Goal: Transaction & Acquisition: Purchase product/service

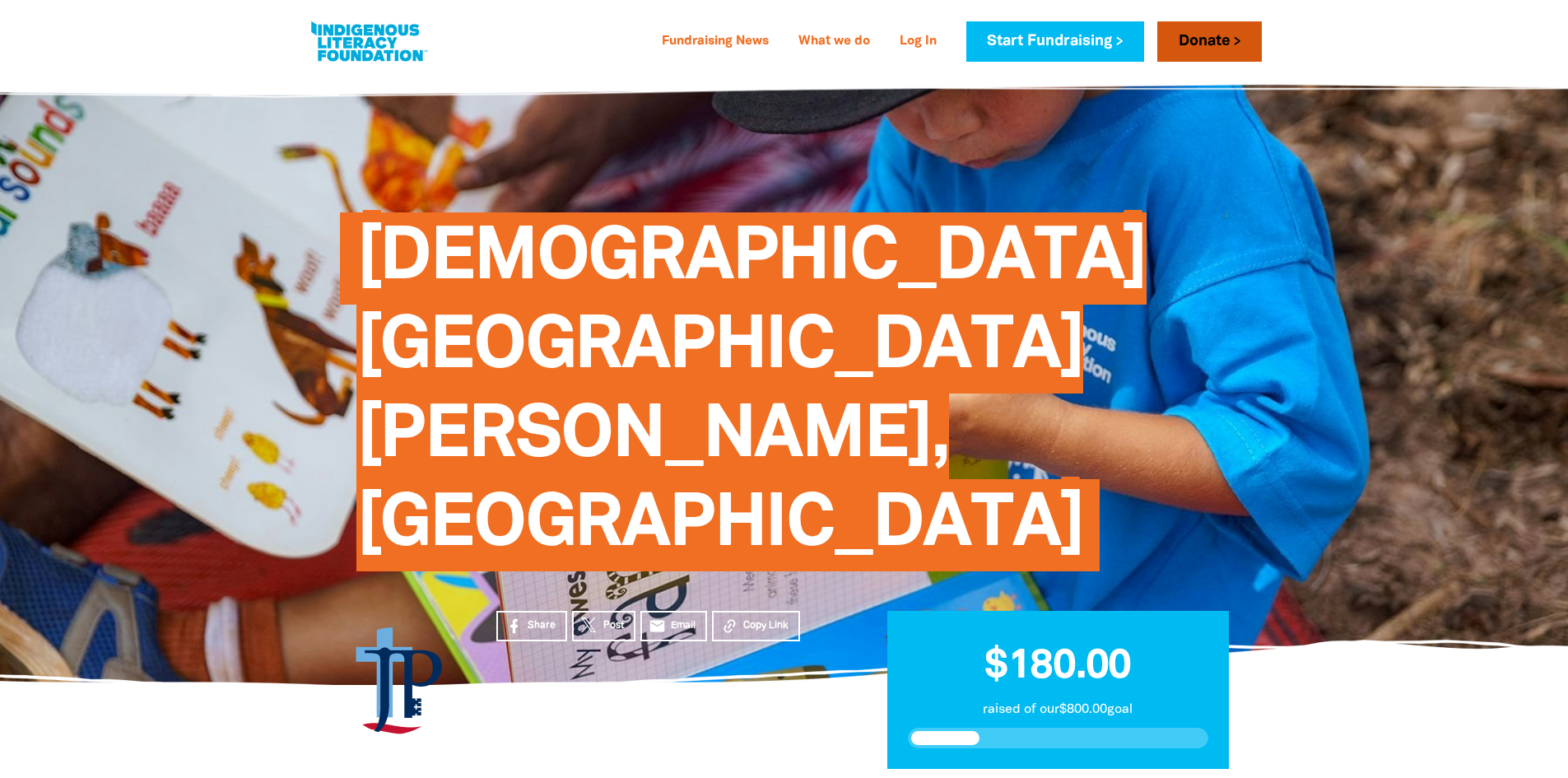
click at [1247, 48] on link "Donate" at bounding box center [1209, 41] width 104 height 41
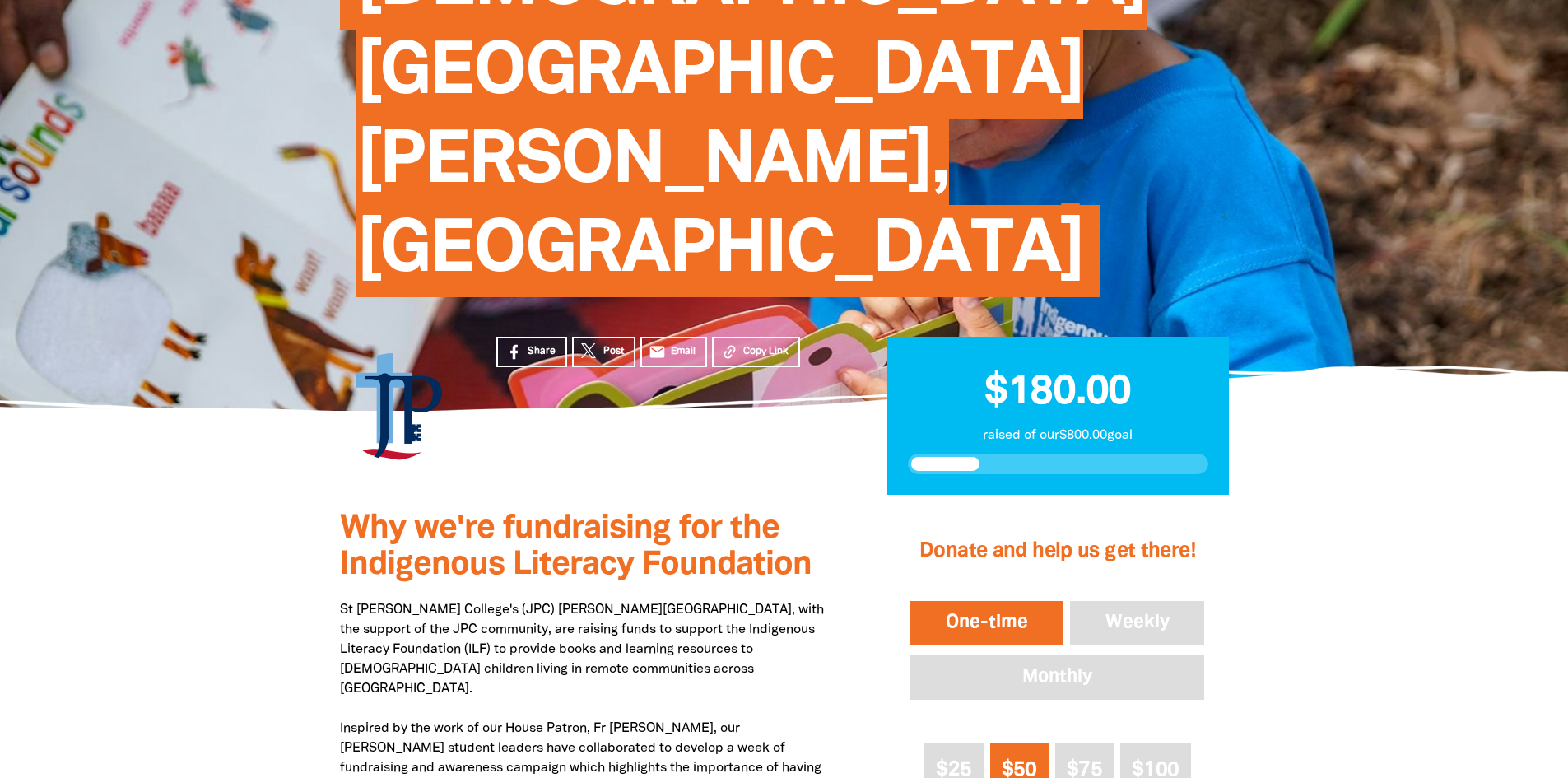
click at [1007, 760] on span "$50" at bounding box center [1019, 770] width 36 height 19
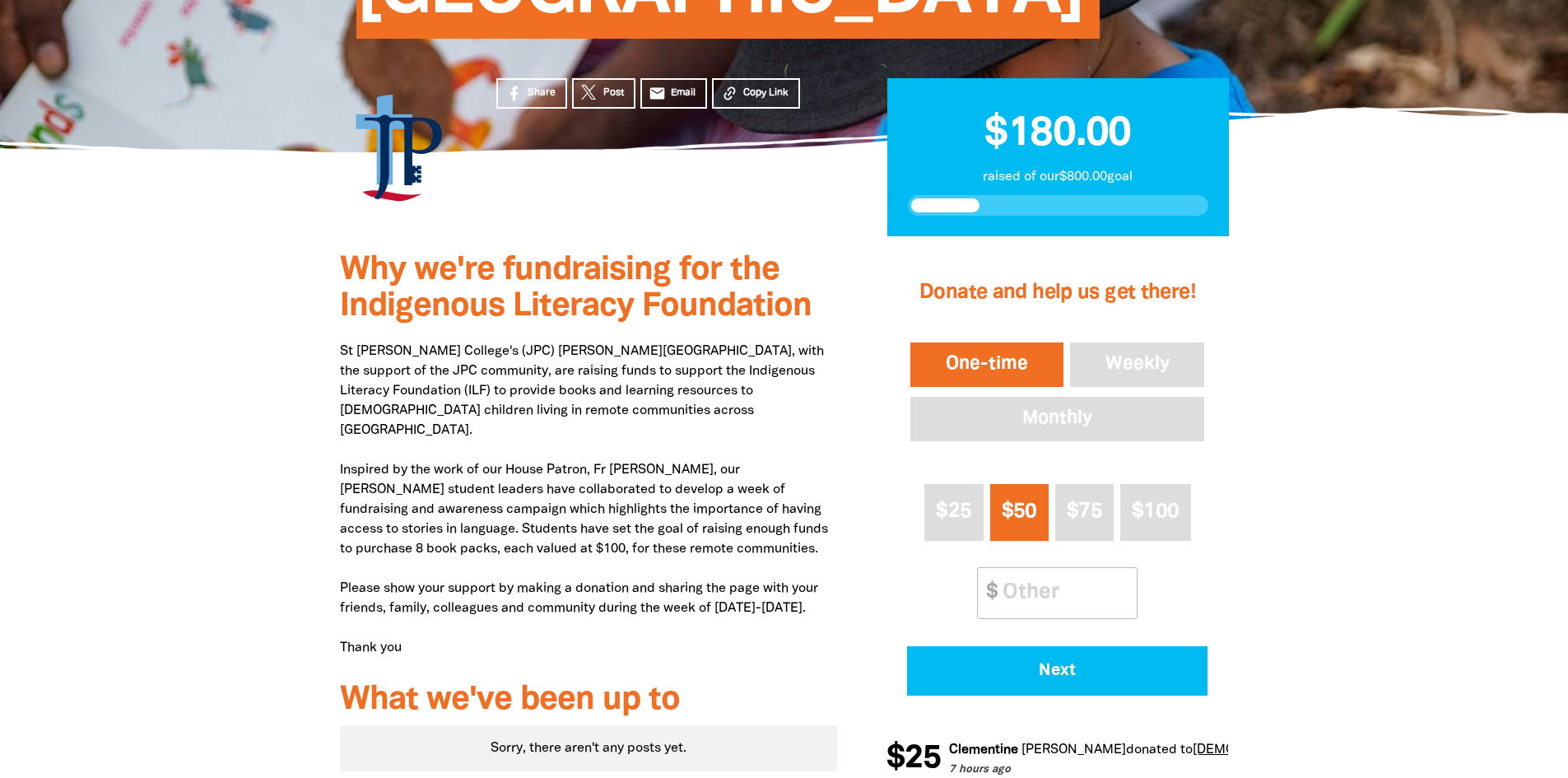
scroll to position [549, 0]
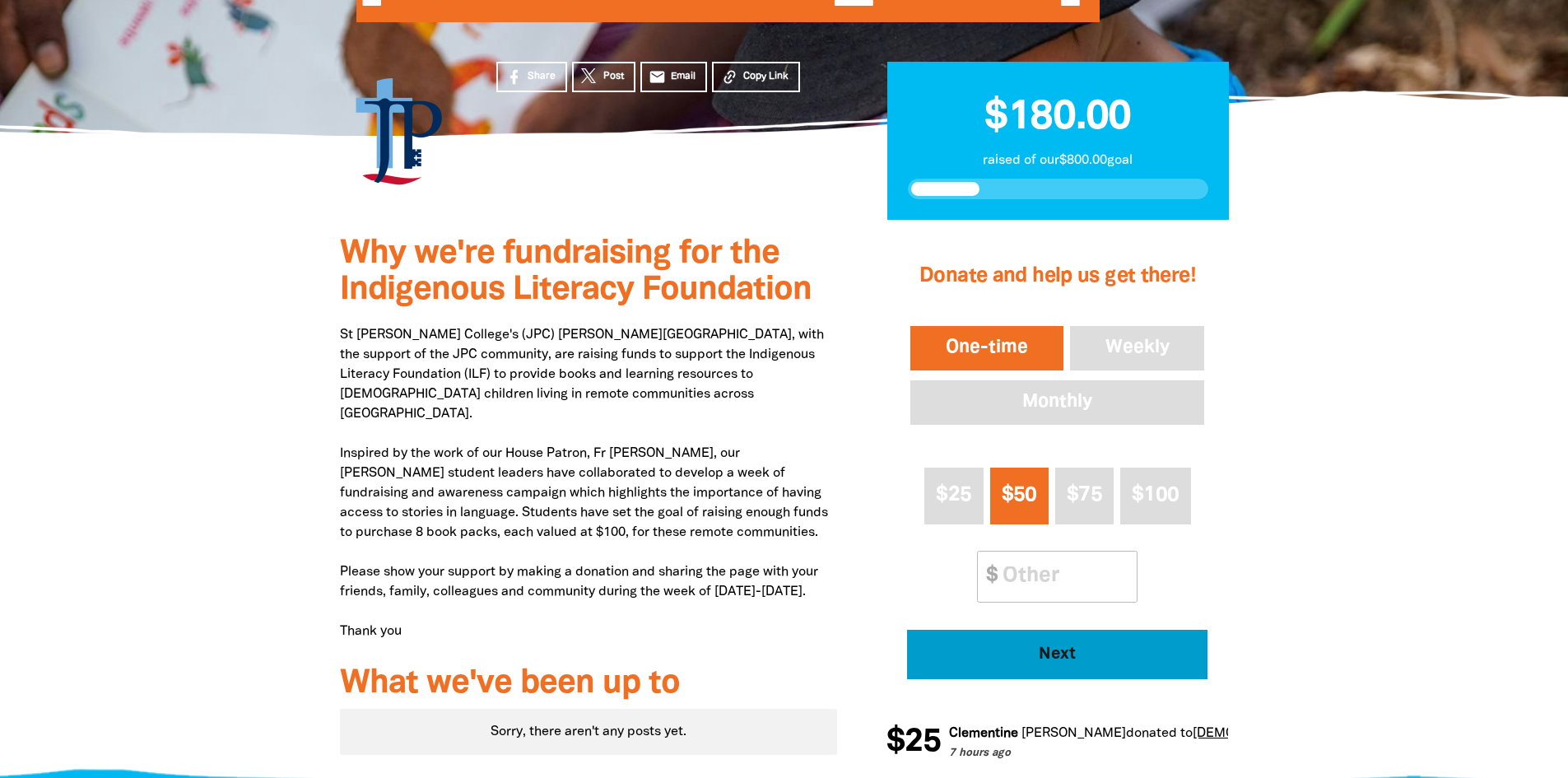
click at [1043, 646] on span "Next" at bounding box center [1057, 654] width 255 height 16
select select "AU"
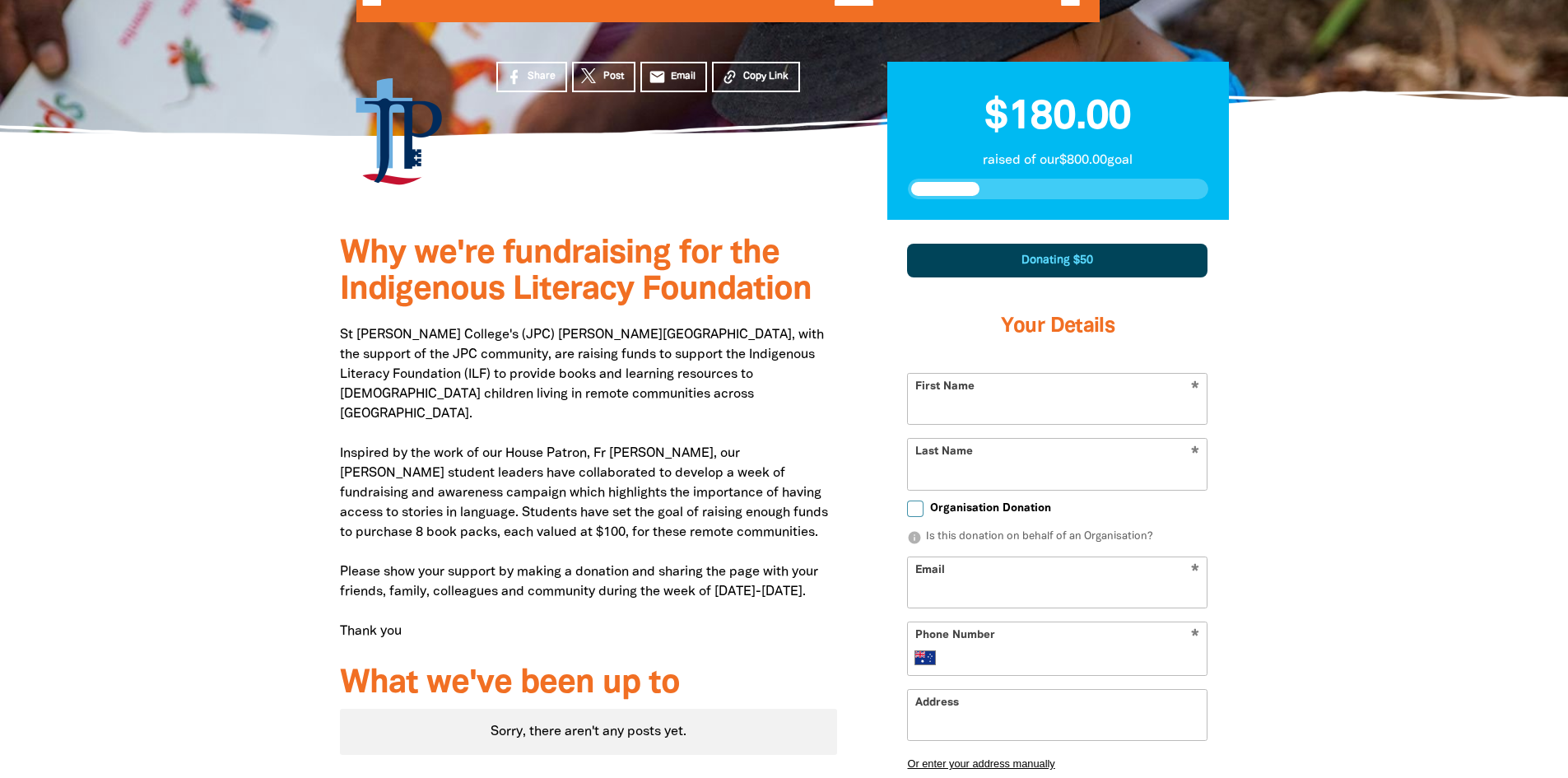
scroll to position [571, 0]
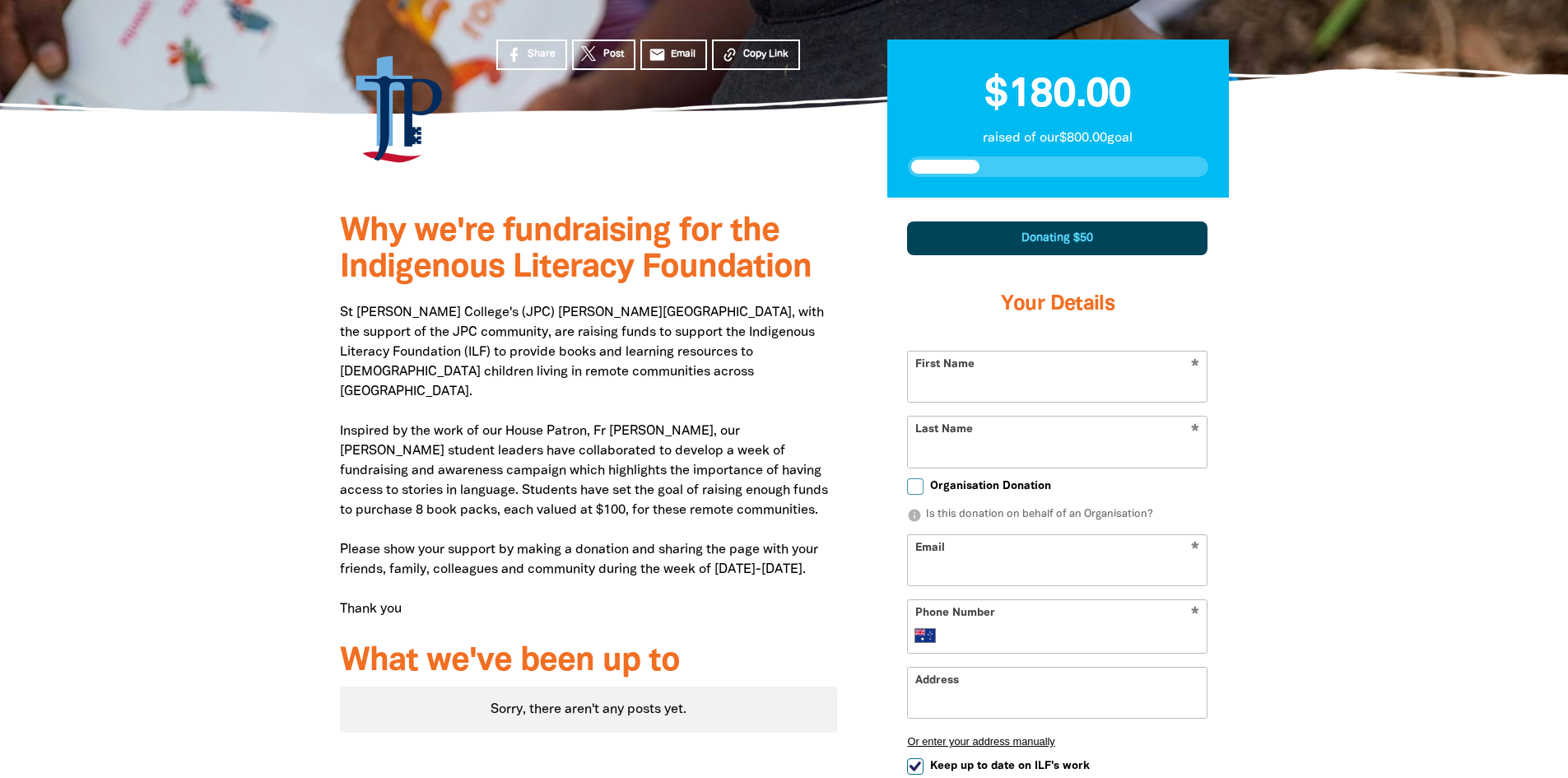
click at [982, 351] on input "First Name" at bounding box center [1057, 376] width 299 height 50
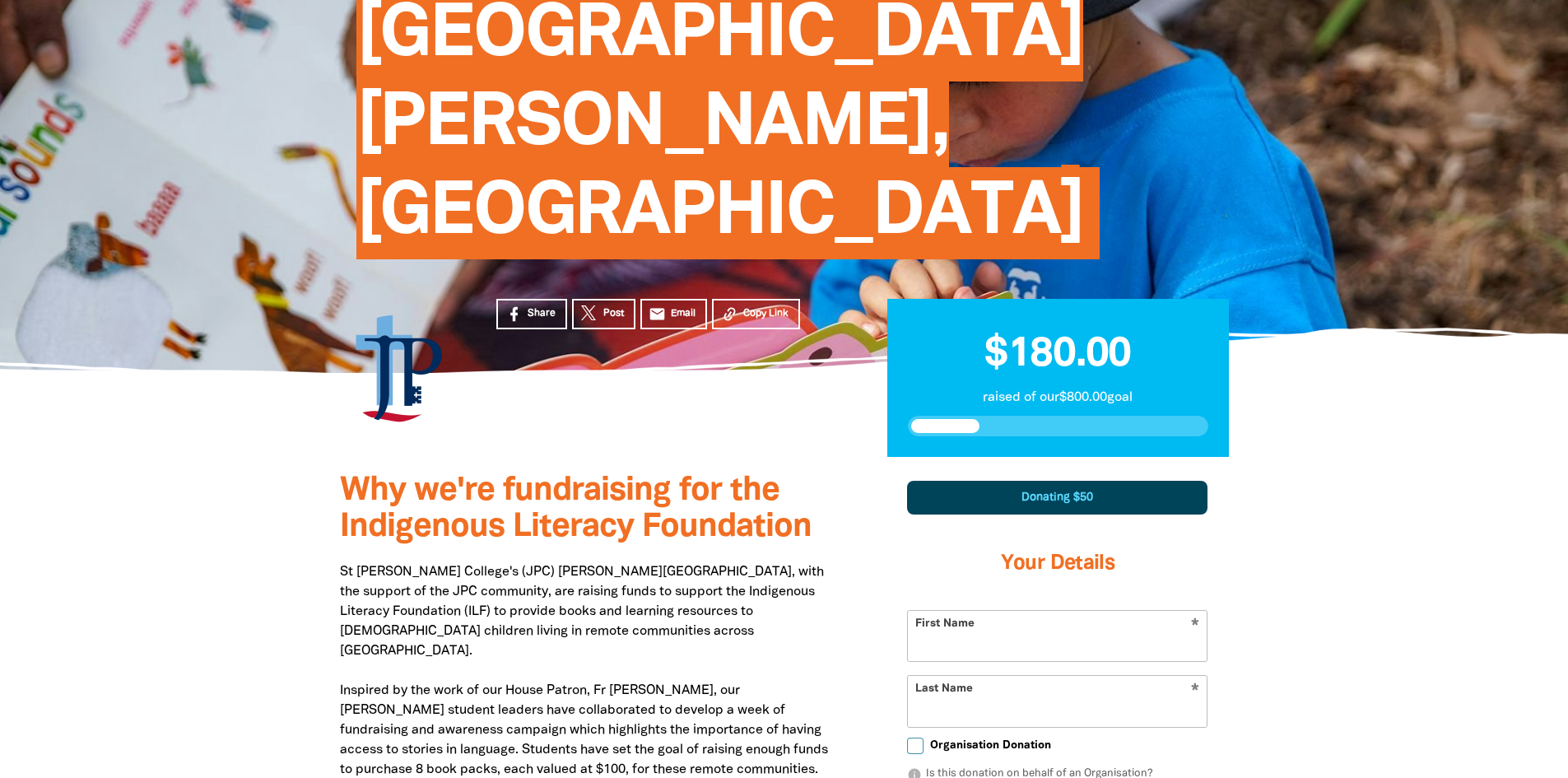
scroll to position [297, 0]
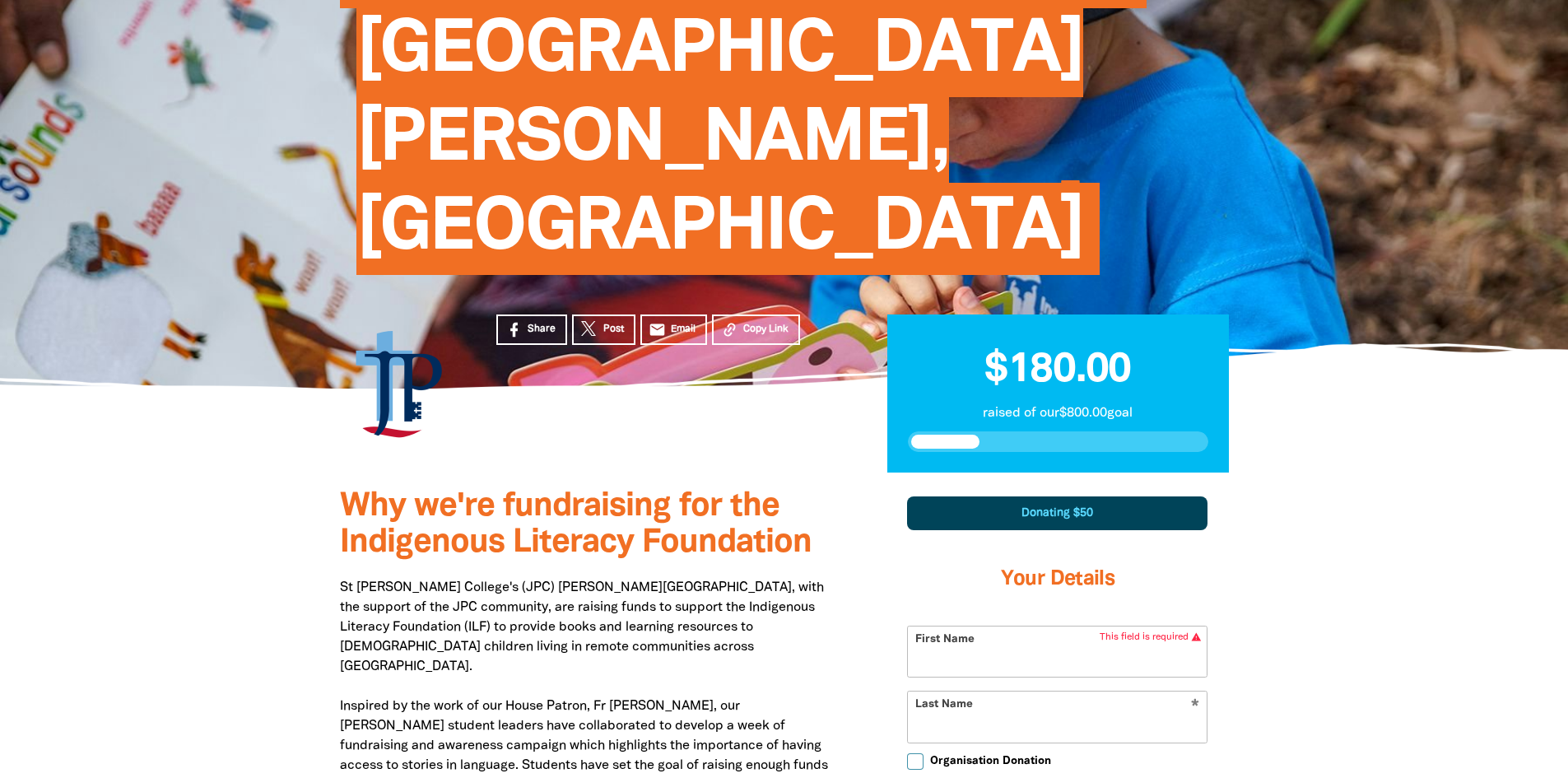
click at [1086, 626] on input "First Name" at bounding box center [1057, 651] width 299 height 50
type input "[PERSON_NAME]"
type input "Gibbon"
type input "0455 441 792"
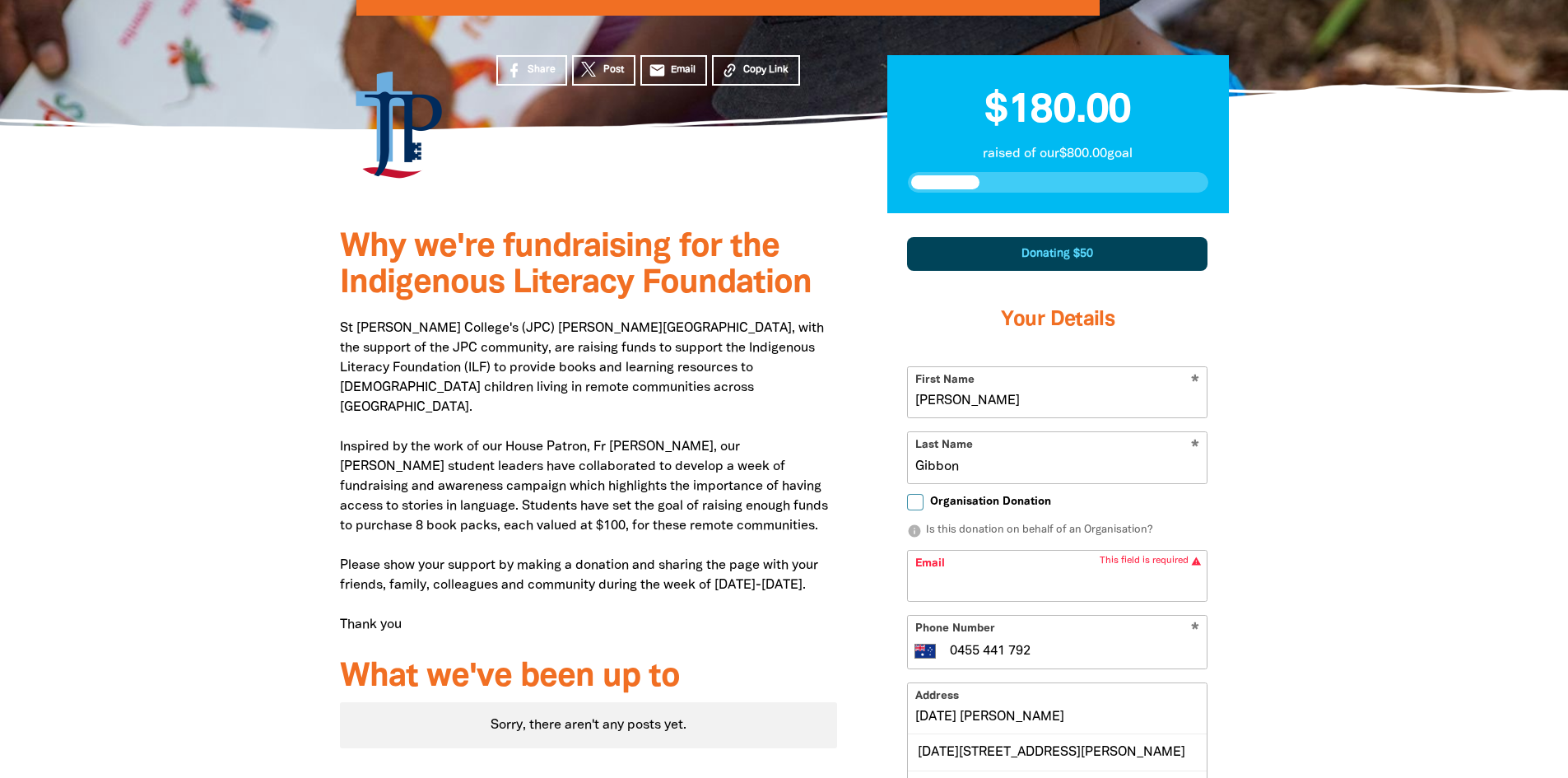
scroll to position [571, 0]
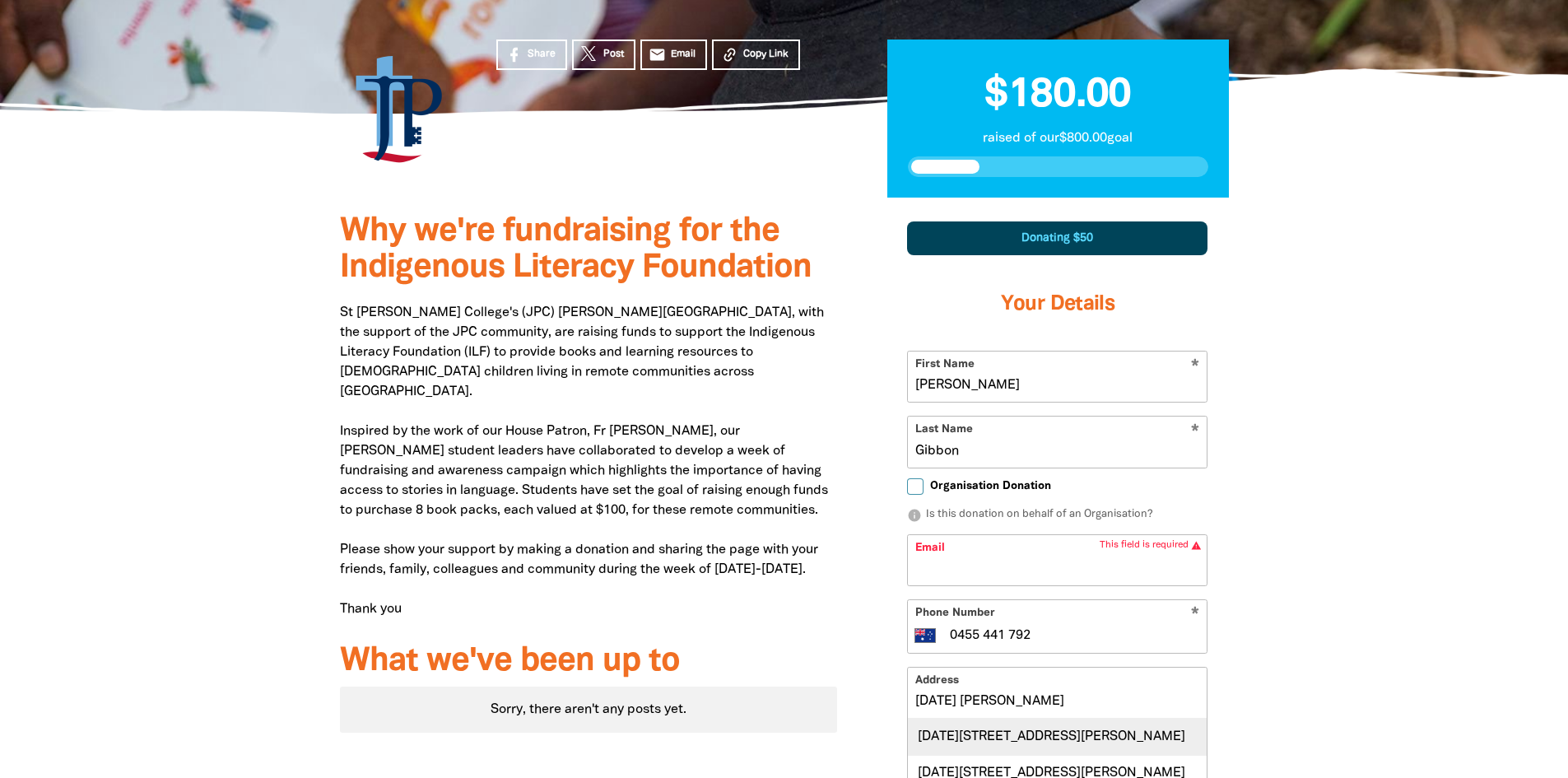
click at [988, 719] on div "[DATE][STREET_ADDRESS][PERSON_NAME]" at bounding box center [1057, 737] width 299 height 36
type input "[DATE][STREET_ADDRESS][PERSON_NAME]"
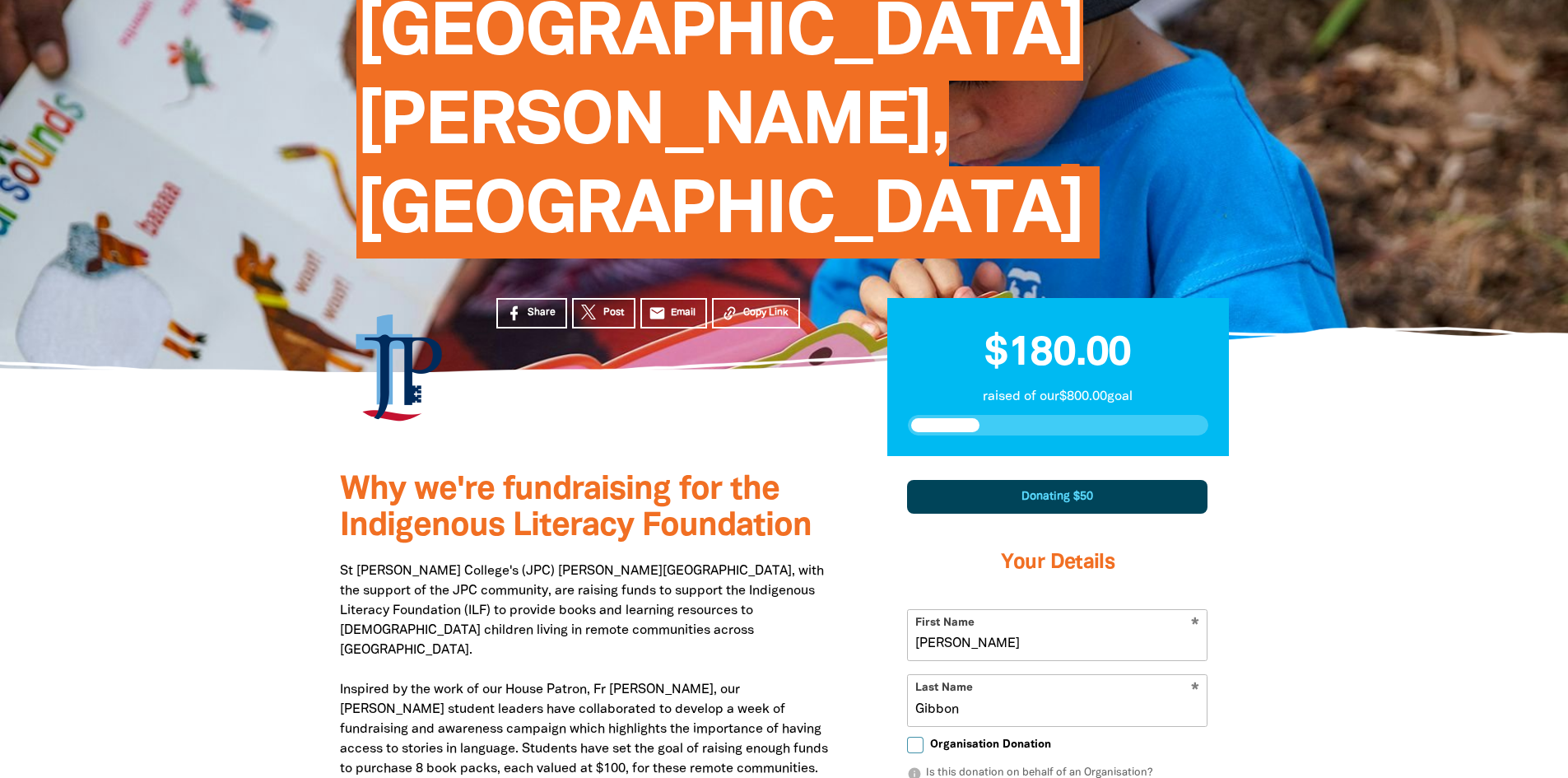
scroll to position [297, 0]
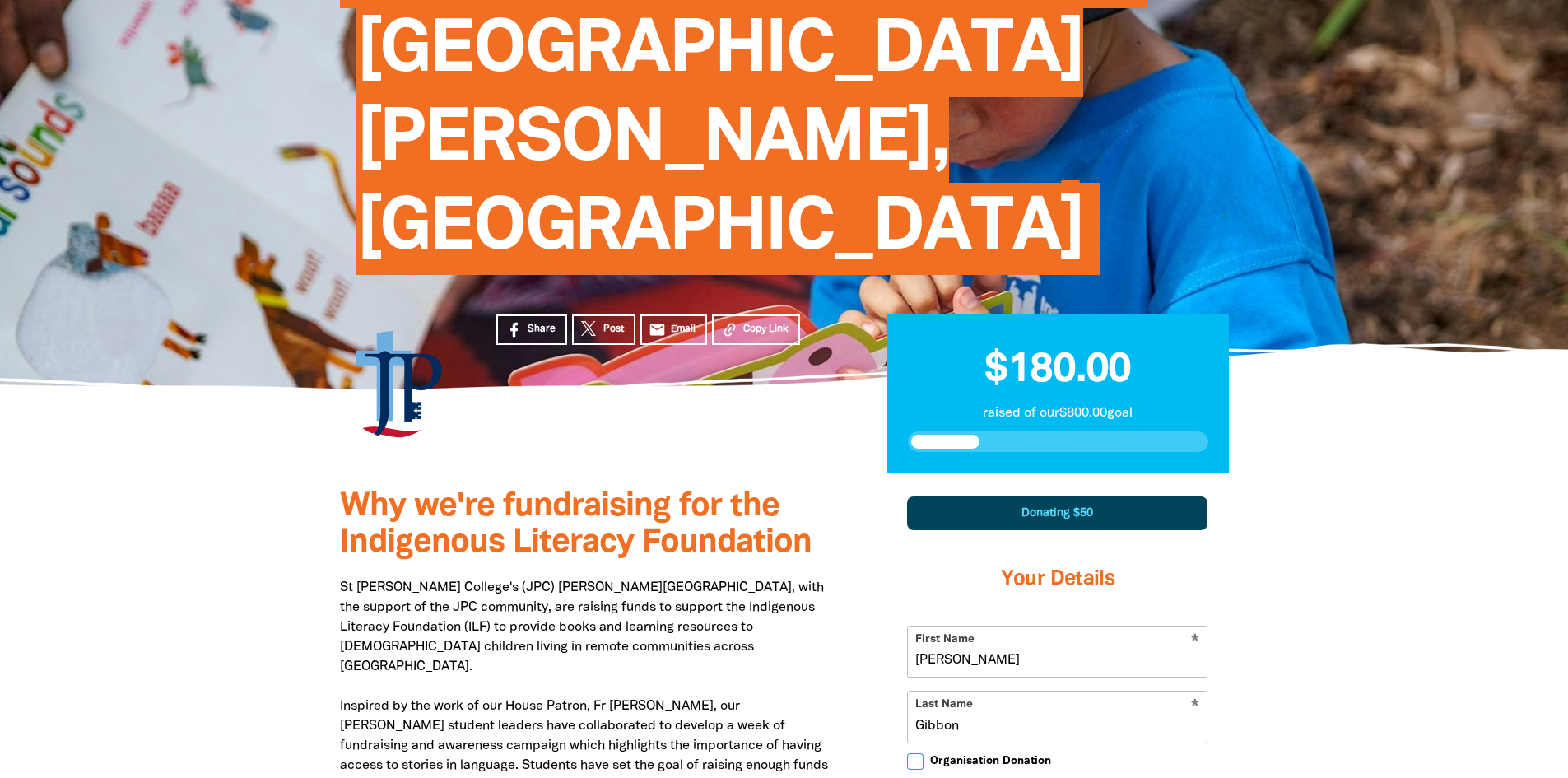
type input "[EMAIL_ADDRESS][DOMAIN_NAME]"
drag, startPoint x: 976, startPoint y: 484, endPoint x: 897, endPoint y: 490, distance: 79.2
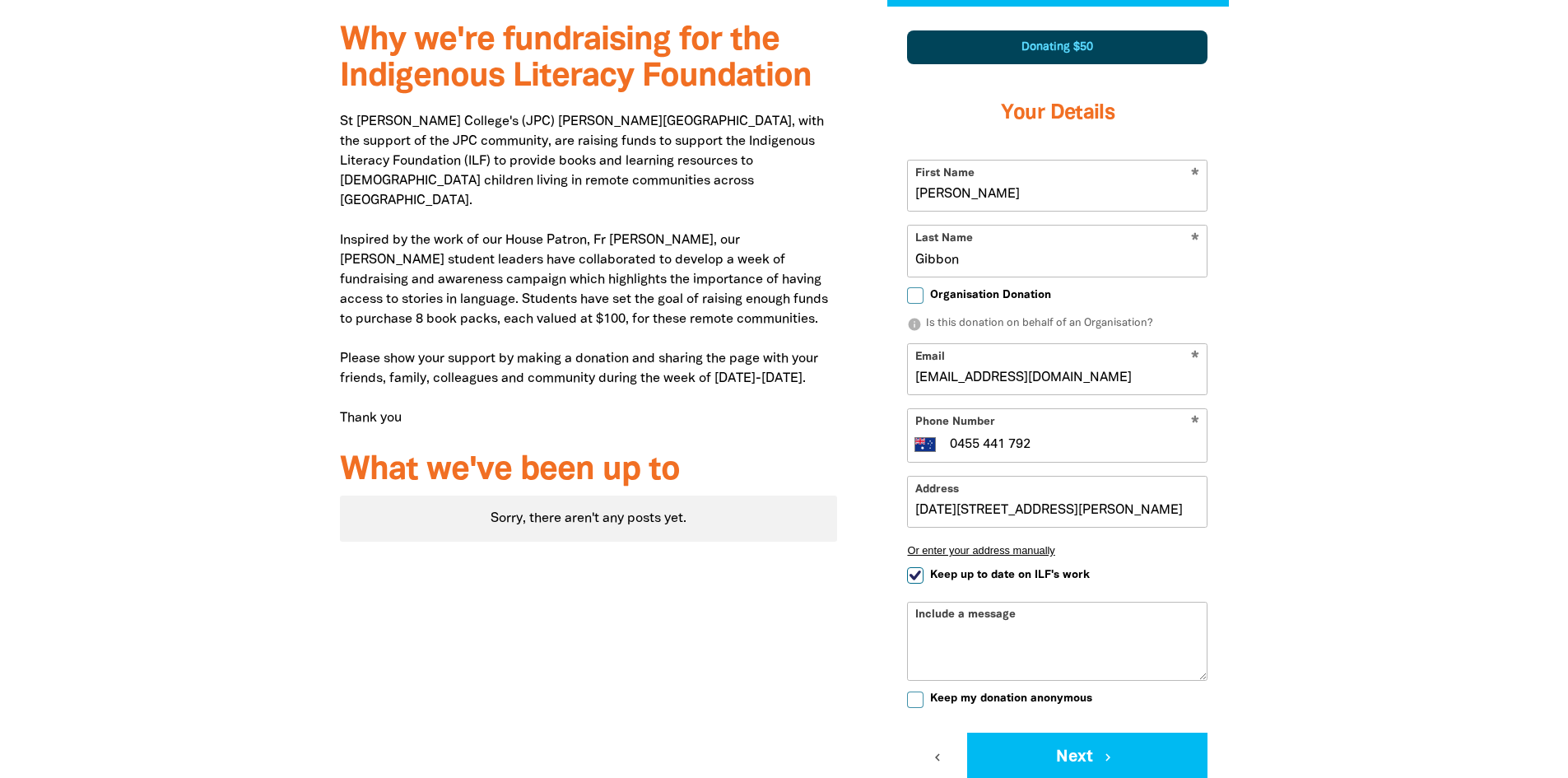
scroll to position [845, 0]
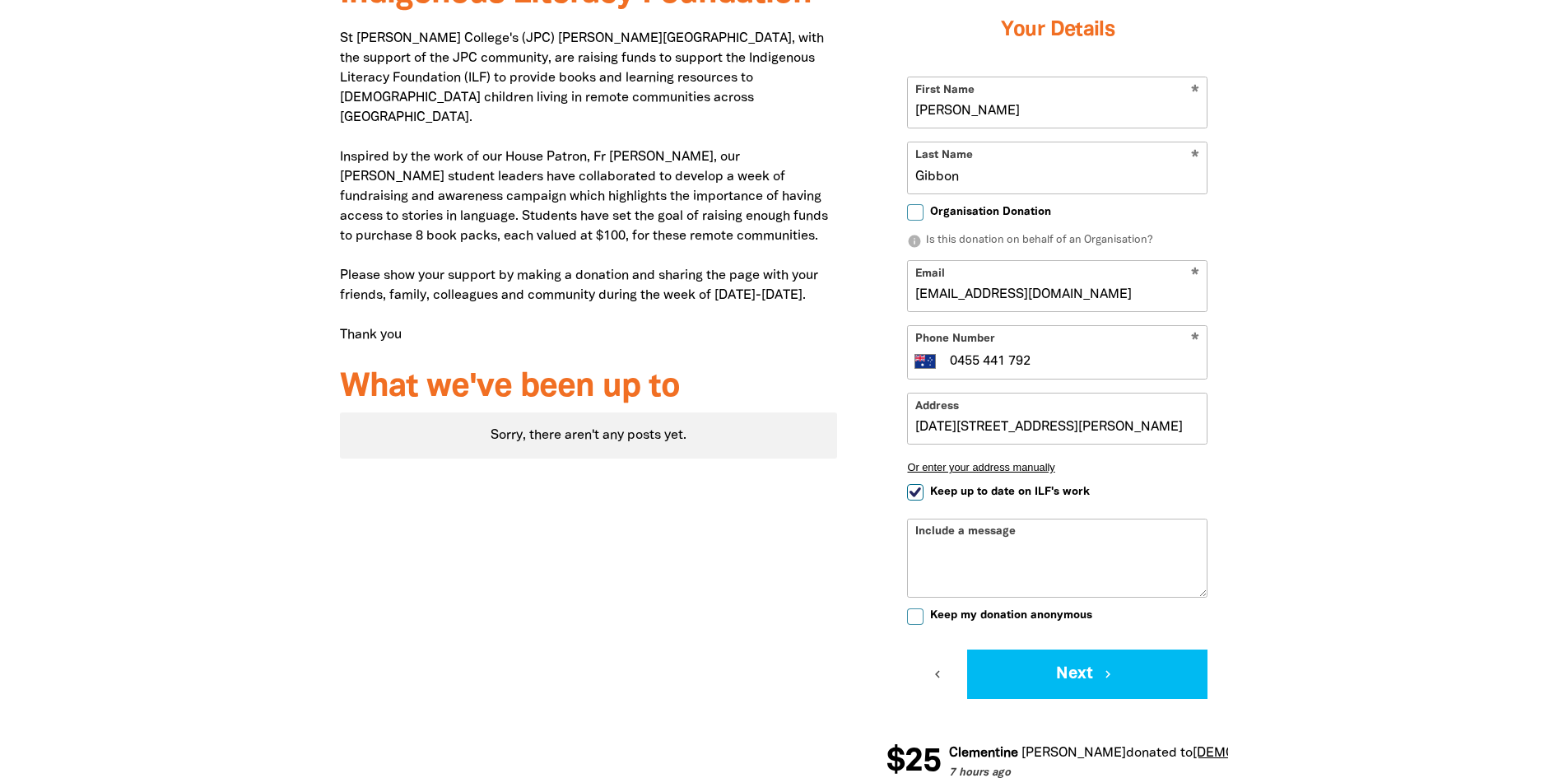
type input "[PERSON_NAME]"
click at [1101, 526] on div "Donating $50 Your Details * First Name [PERSON_NAME] * Last Name [PERSON_NAME] …" at bounding box center [1057, 322] width 342 height 792
click at [1081, 649] on button "Next chevron_right" at bounding box center [1087, 673] width 240 height 49
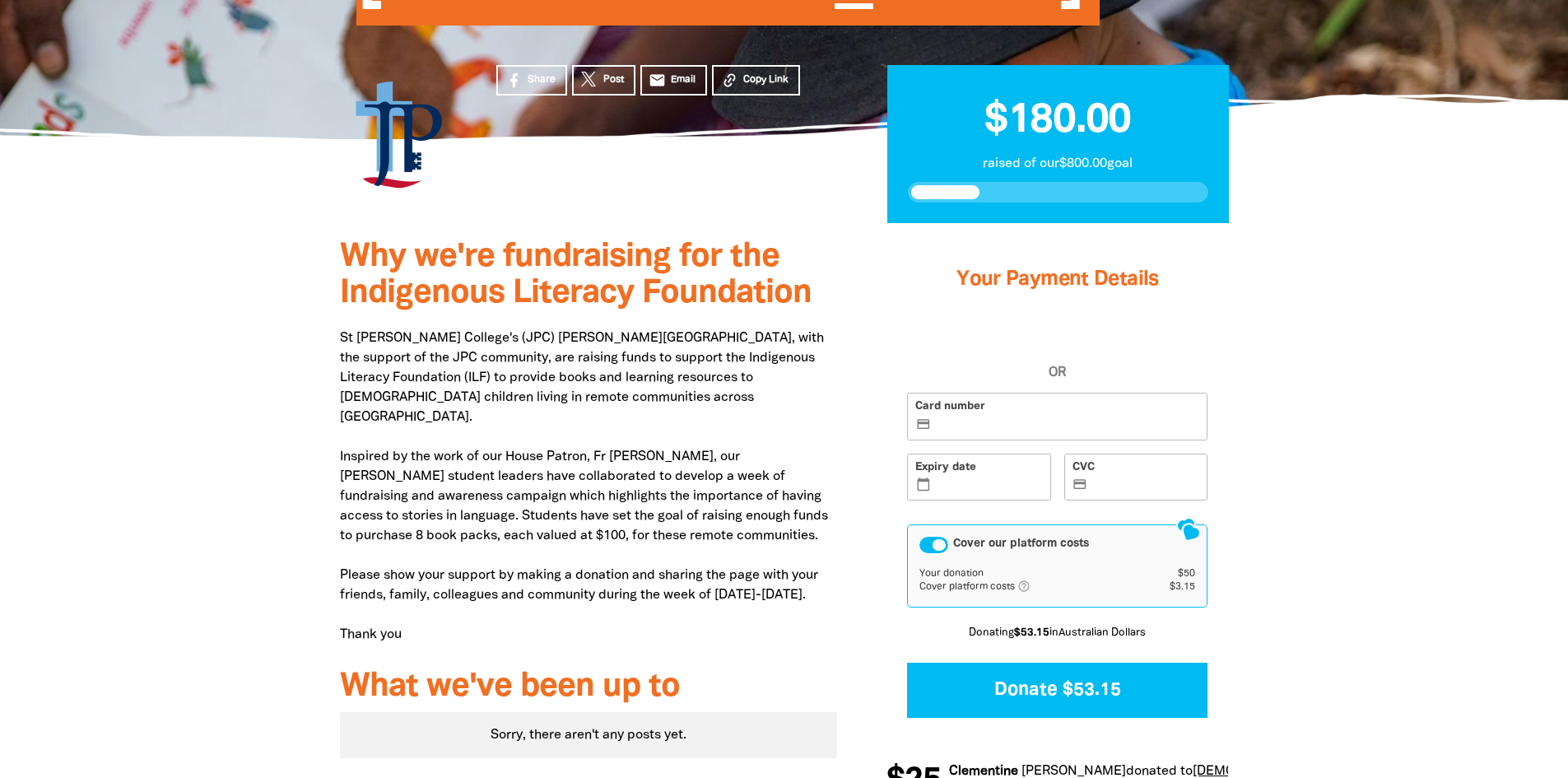
scroll to position [461, 0]
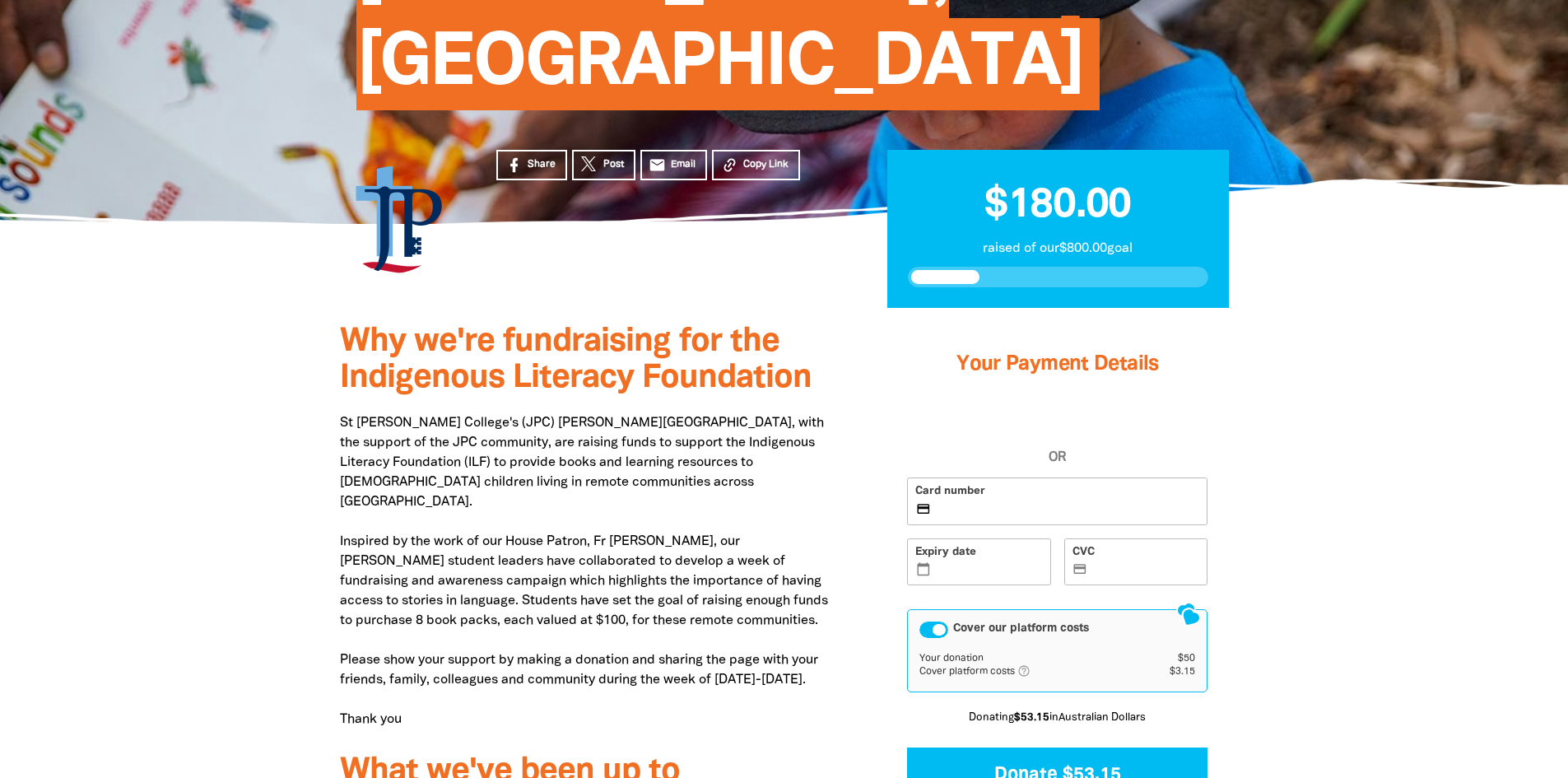
click at [929, 622] on div "Cover our platform costs" at bounding box center [933, 629] width 29 height 16
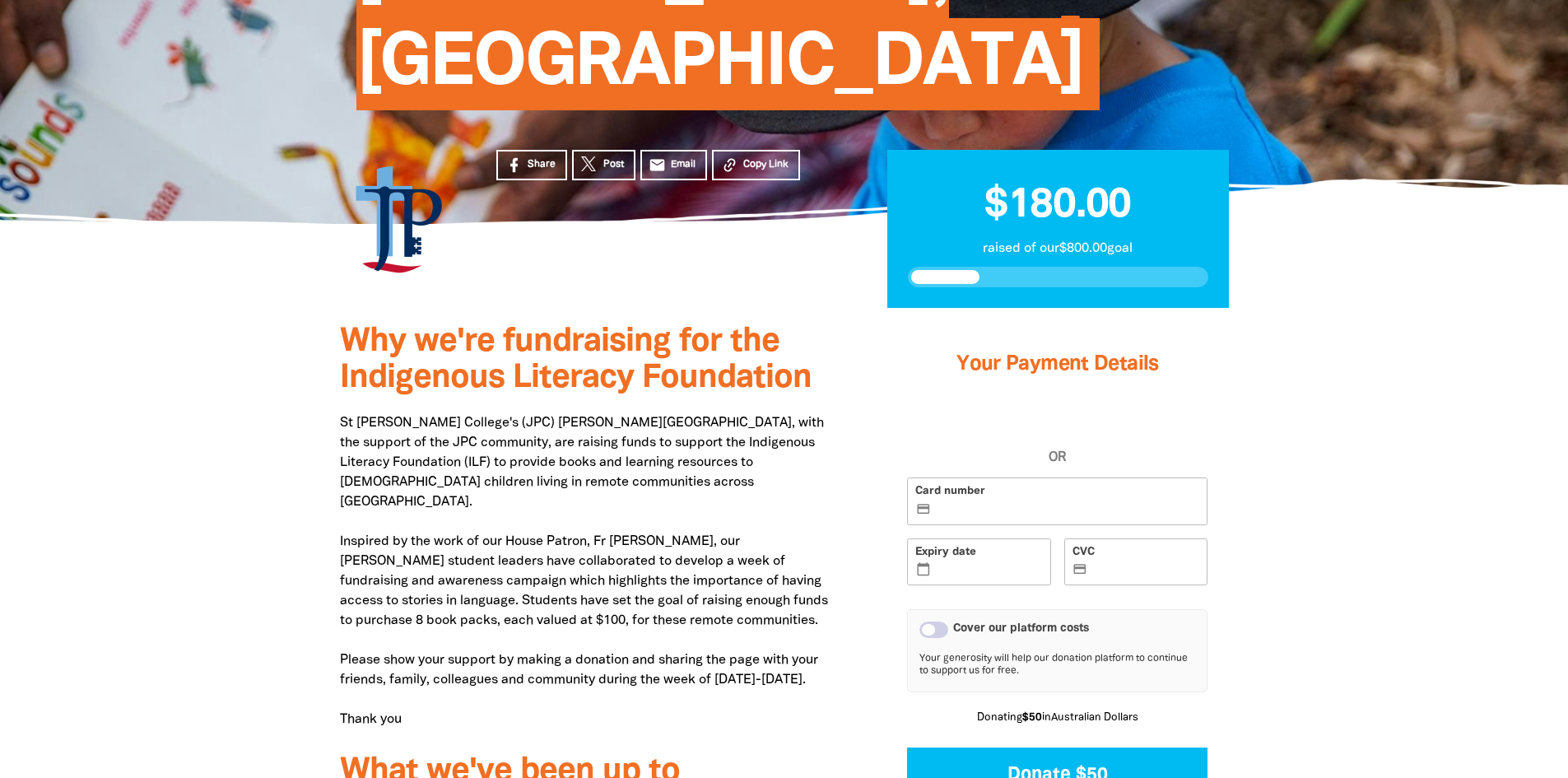
click at [928, 622] on div "Cover our platform costs" at bounding box center [933, 629] width 29 height 16
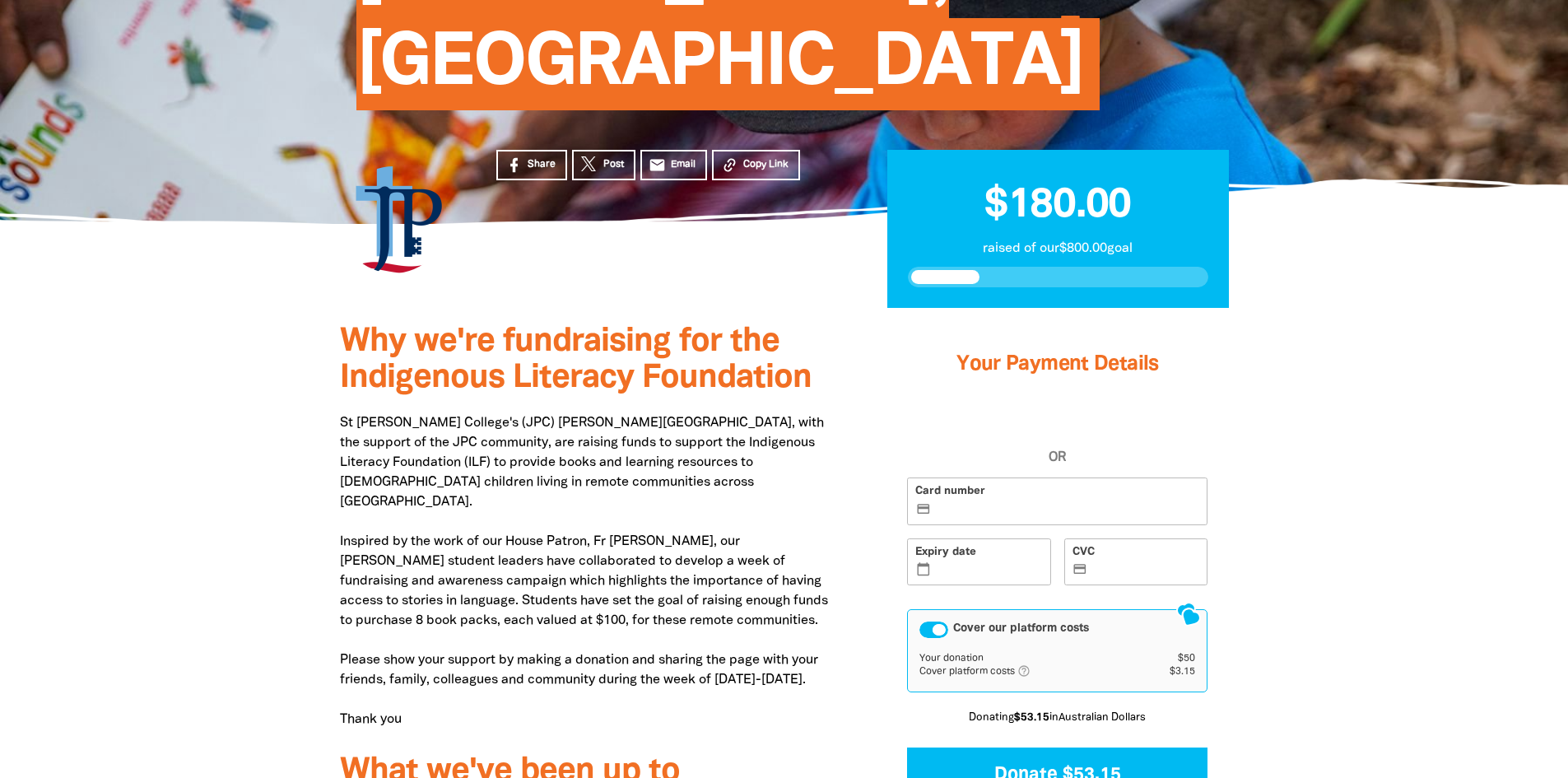
click at [928, 622] on div "Cover our platform costs" at bounding box center [933, 629] width 29 height 16
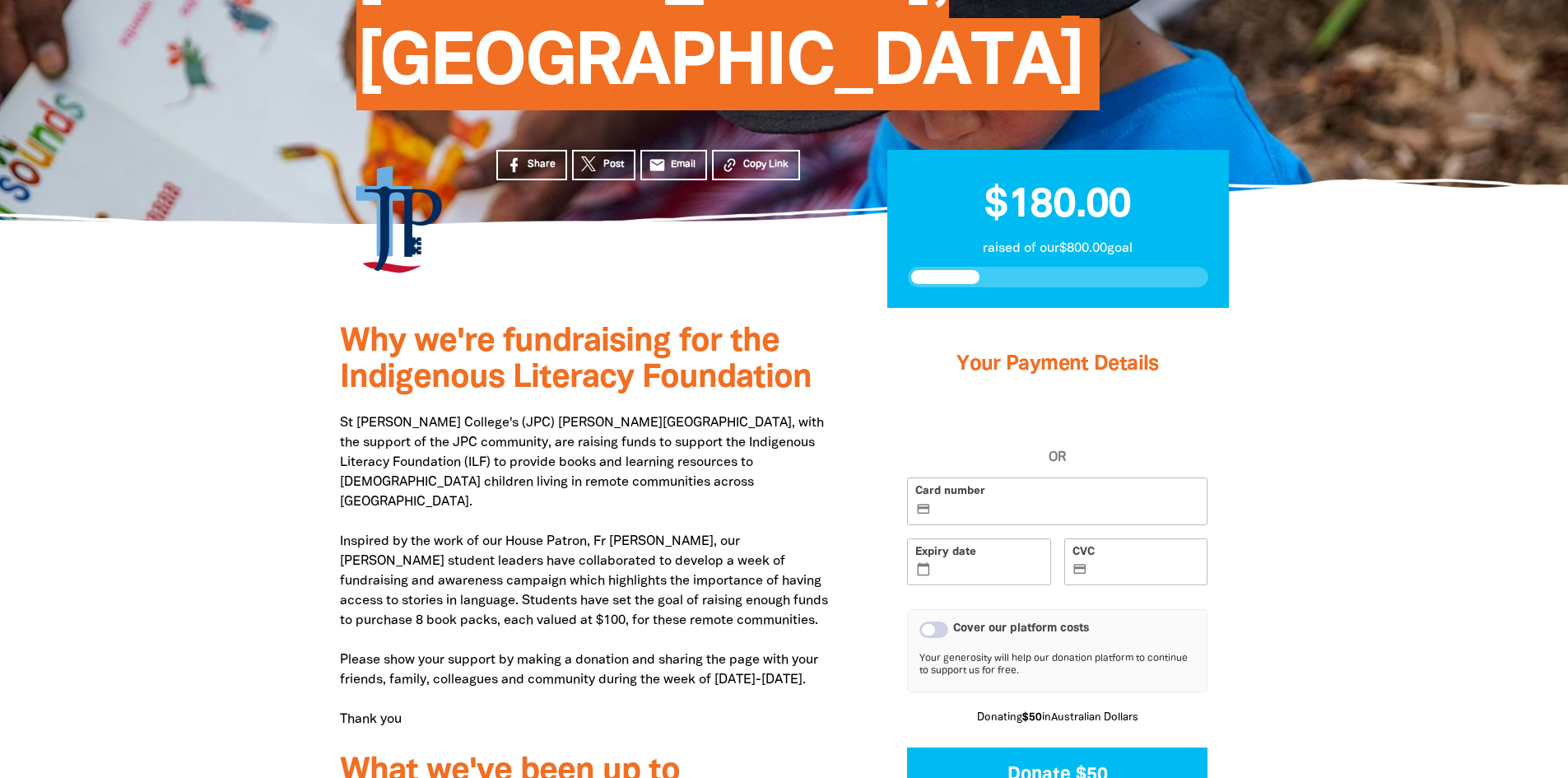
click at [949, 503] on iframe at bounding box center [1066, 510] width 265 height 14
click at [1051, 478] on label "Card number credit_card" at bounding box center [1057, 501] width 300 height 48
click at [1051, 502] on input "Card number credit_card" at bounding box center [1066, 502] width 265 height 1
click at [1151, 538] on label "CVC credit_card" at bounding box center [1136, 561] width 144 height 48
click at [1151, 563] on input "CVC credit_card" at bounding box center [1145, 563] width 108 height 1
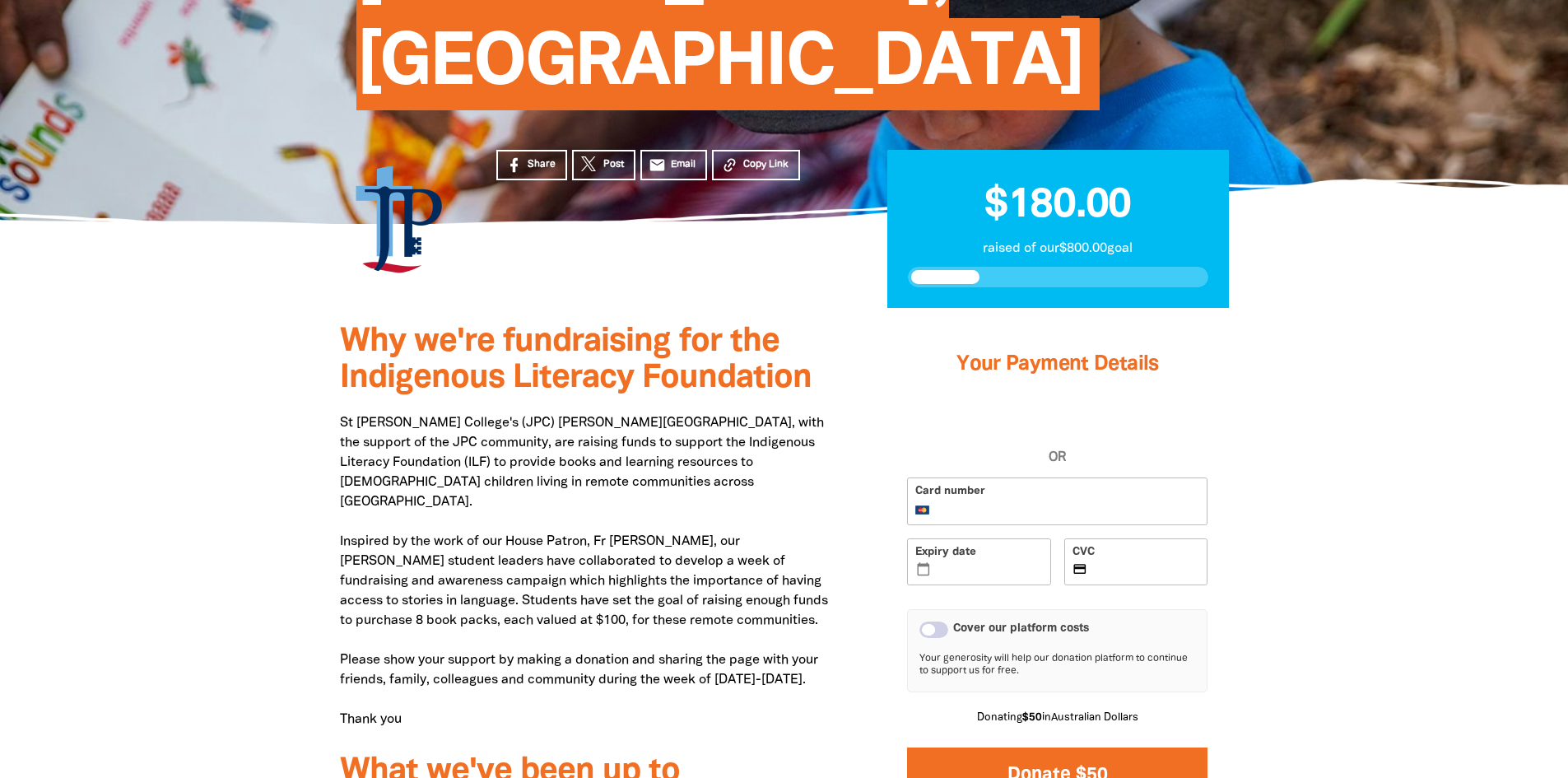
click at [1095, 747] on button "Donate $50" at bounding box center [1057, 774] width 300 height 56
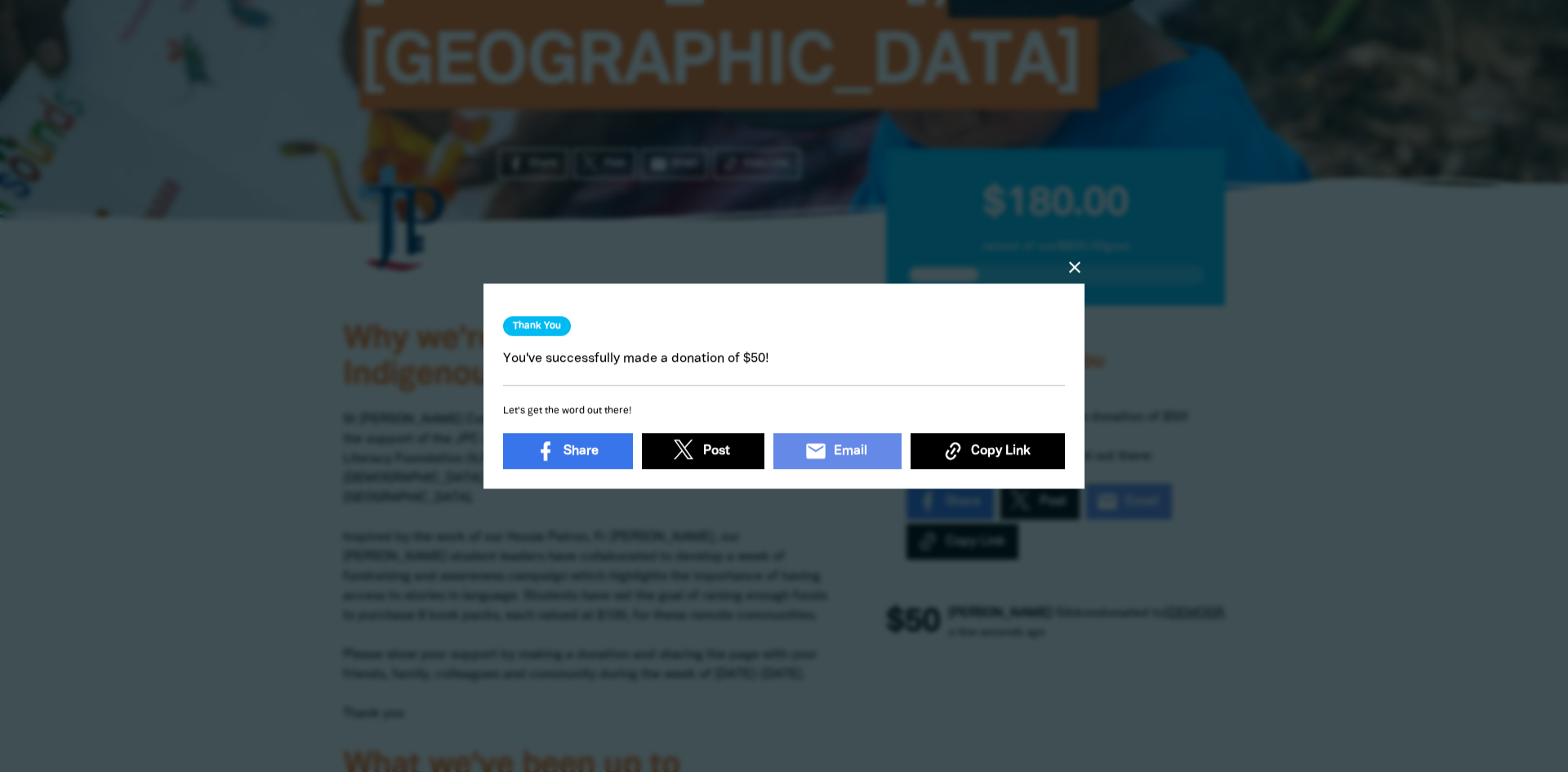
click at [709, 369] on div "Thank You You've successfully made a donation of $50! Let's get the word out th…" at bounding box center [783, 388] width 562 height 170
click at [810, 450] on icon "email" at bounding box center [816, 450] width 22 height 22
click at [1078, 268] on icon "close" at bounding box center [1074, 266] width 20 height 20
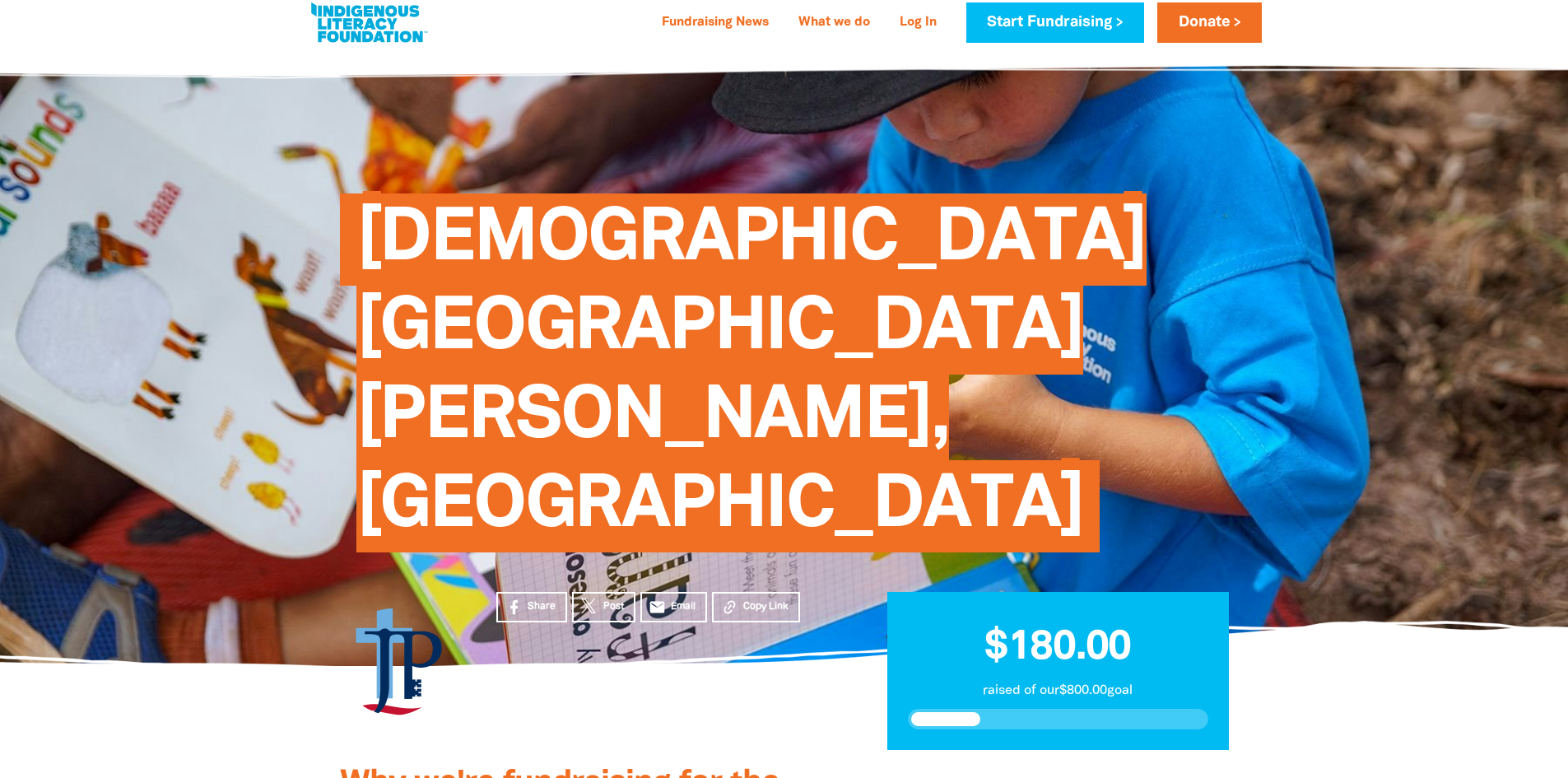
scroll to position [0, 0]
